Goal: Use online tool/utility: Utilize a website feature to perform a specific function

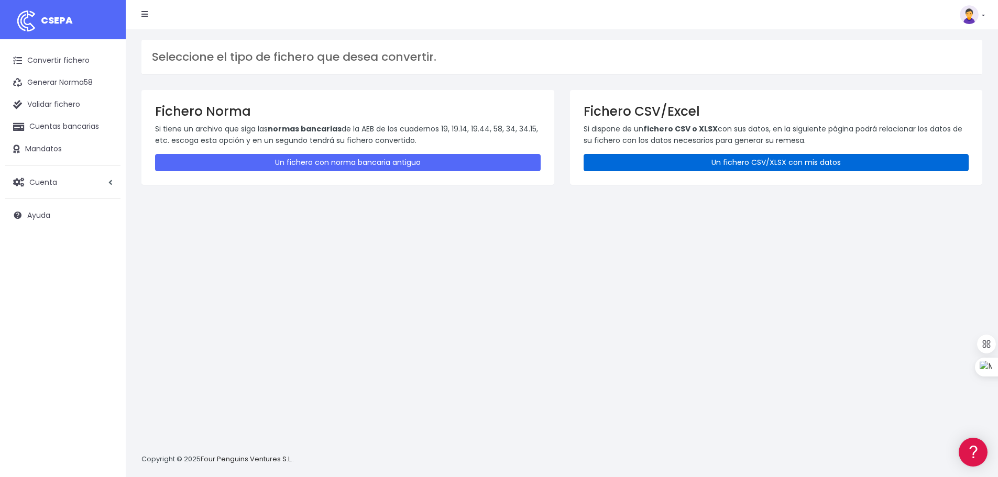
click at [702, 164] on link "Un fichero CSV/XLSX con mis datos" at bounding box center [777, 162] width 386 height 17
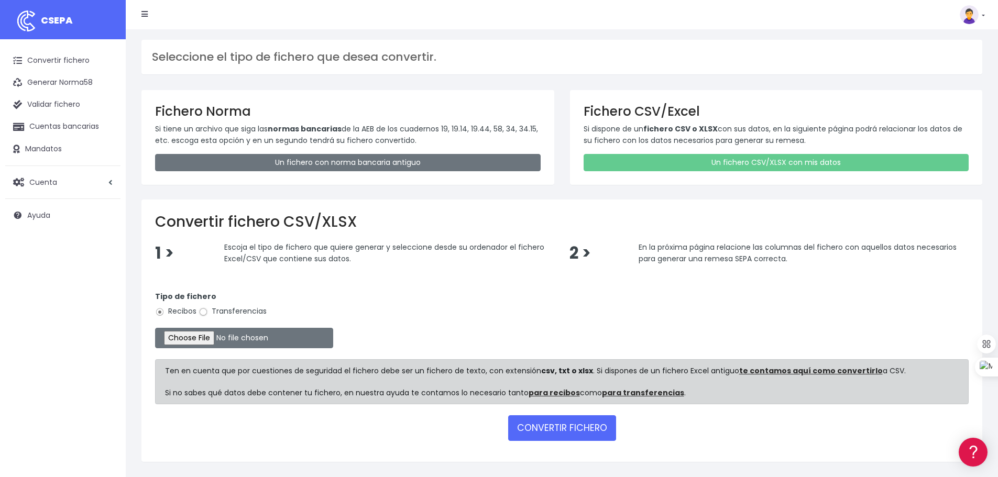
click at [206, 311] on input "Transferencias" at bounding box center [203, 312] width 9 height 9
radio input "true"
click at [221, 340] on input "file" at bounding box center [244, 338] width 178 height 20
type input "C:\fakepath\transferencias-2025-08-20.csv"
click at [549, 431] on button "CONVERTIR FICHERO" at bounding box center [562, 427] width 108 height 25
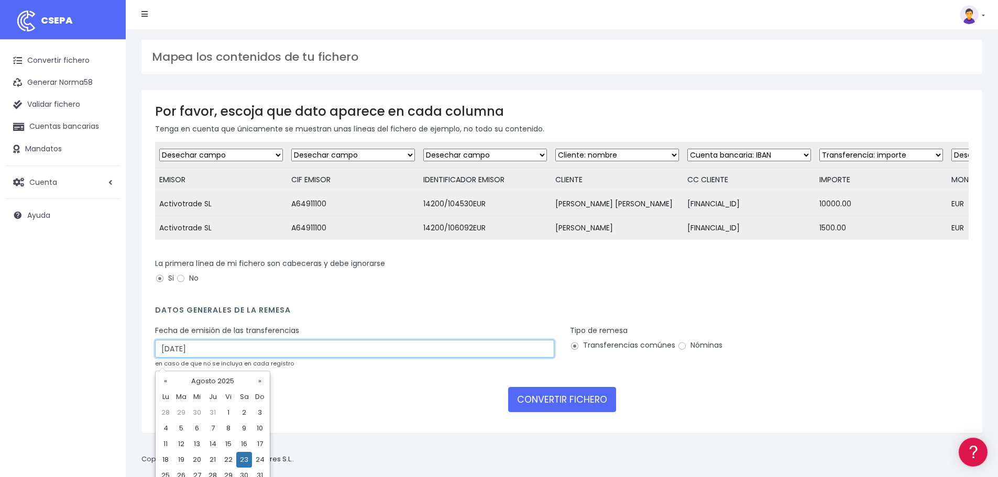
click at [246, 358] on input "23/08/2025" at bounding box center [354, 349] width 399 height 18
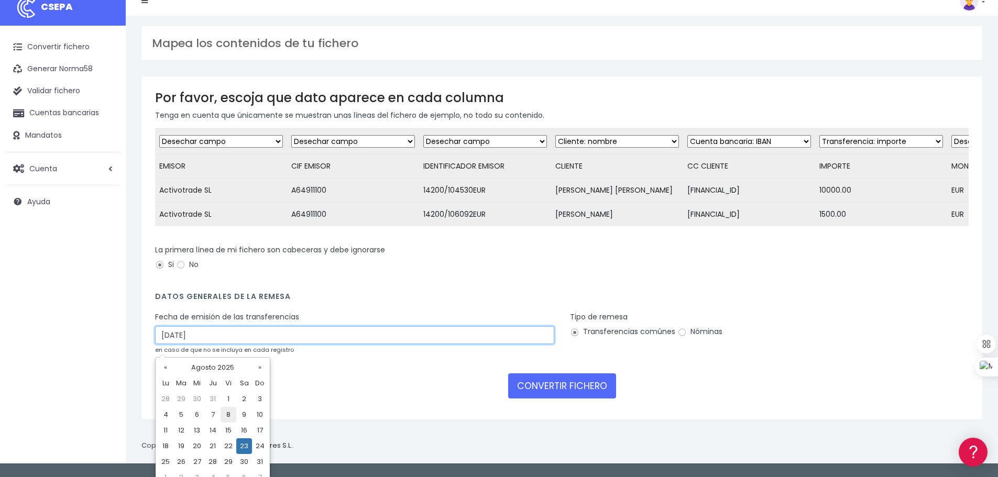
scroll to position [25, 0]
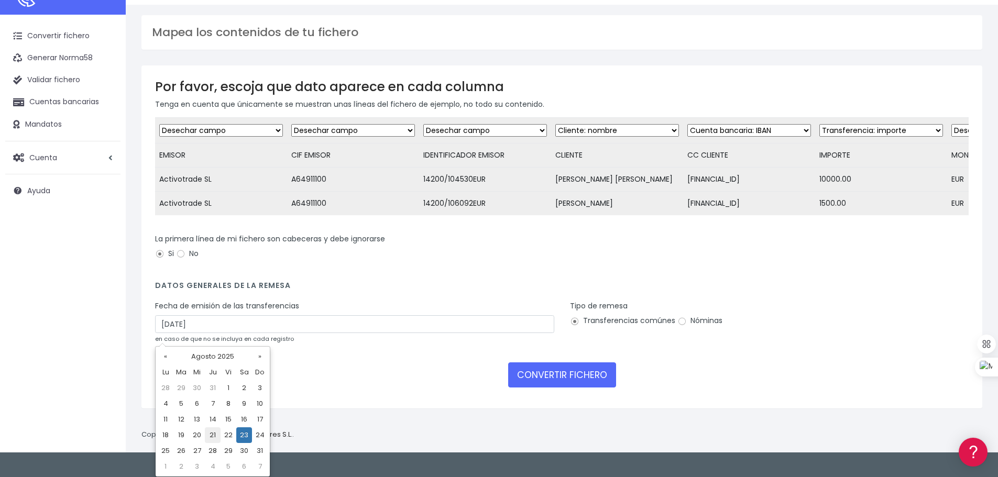
click at [212, 437] on td "21" at bounding box center [213, 436] width 16 height 16
type input "21/08/2025"
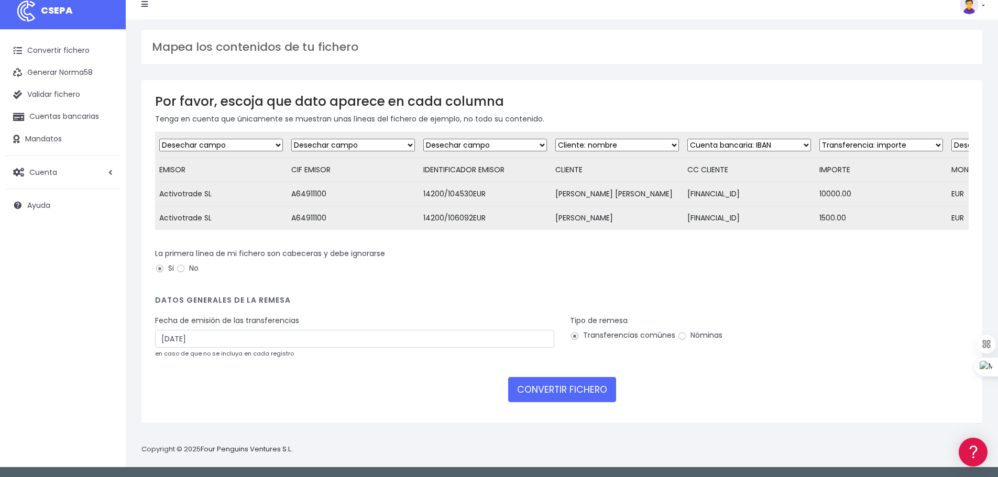
scroll to position [10, 0]
click at [582, 396] on button "CONVERTIR FICHERO" at bounding box center [562, 389] width 108 height 25
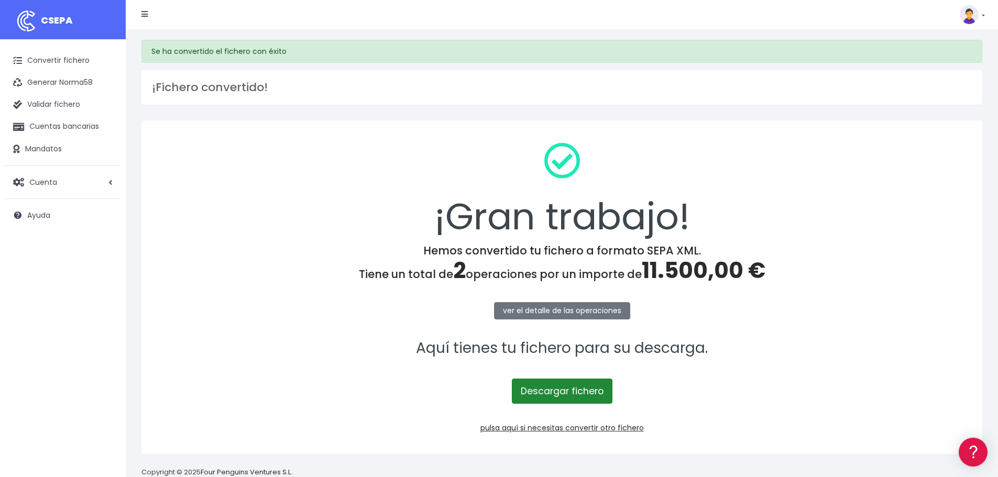
click at [537, 389] on link "Descargar fichero" at bounding box center [562, 391] width 101 height 25
